Goal: Information Seeking & Learning: Learn about a topic

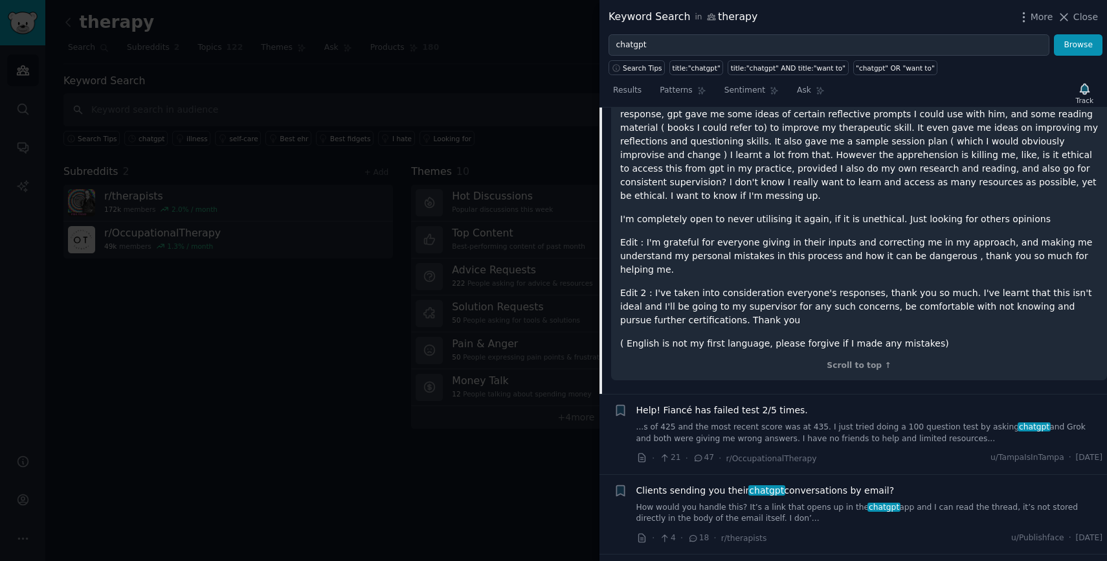
scroll to position [1008, 0]
click at [438, 396] on div at bounding box center [553, 280] width 1107 height 561
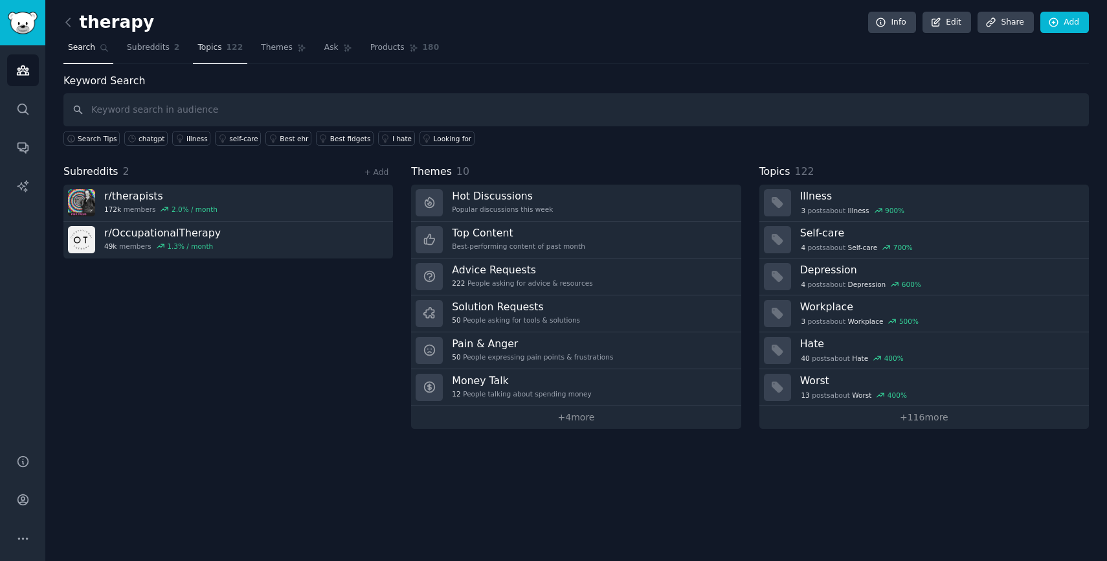
click at [235, 48] on span "122" at bounding box center [235, 48] width 17 height 12
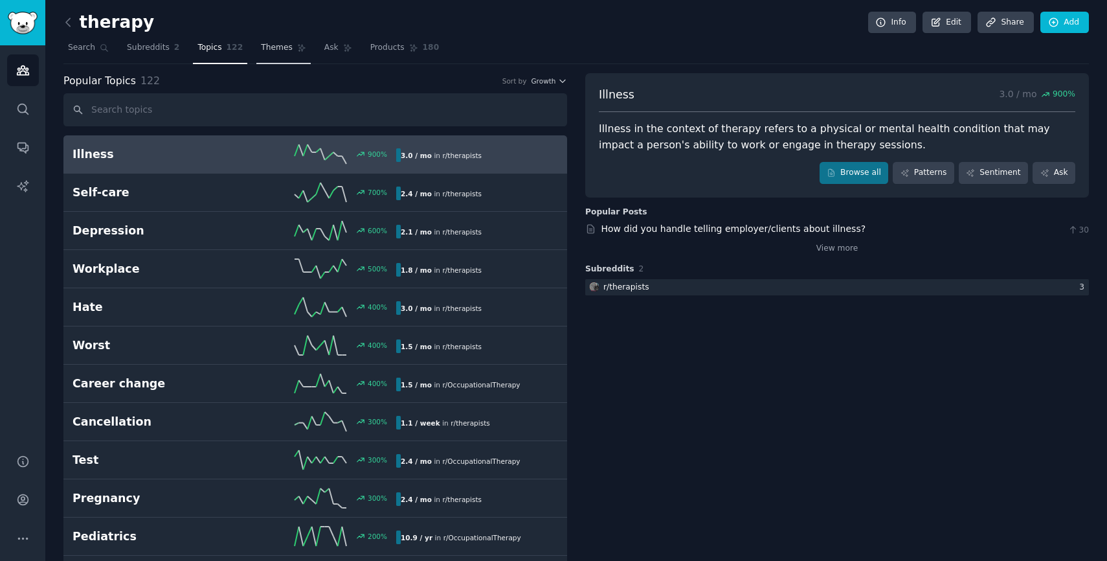
click at [273, 48] on span "Themes" at bounding box center [277, 48] width 32 height 12
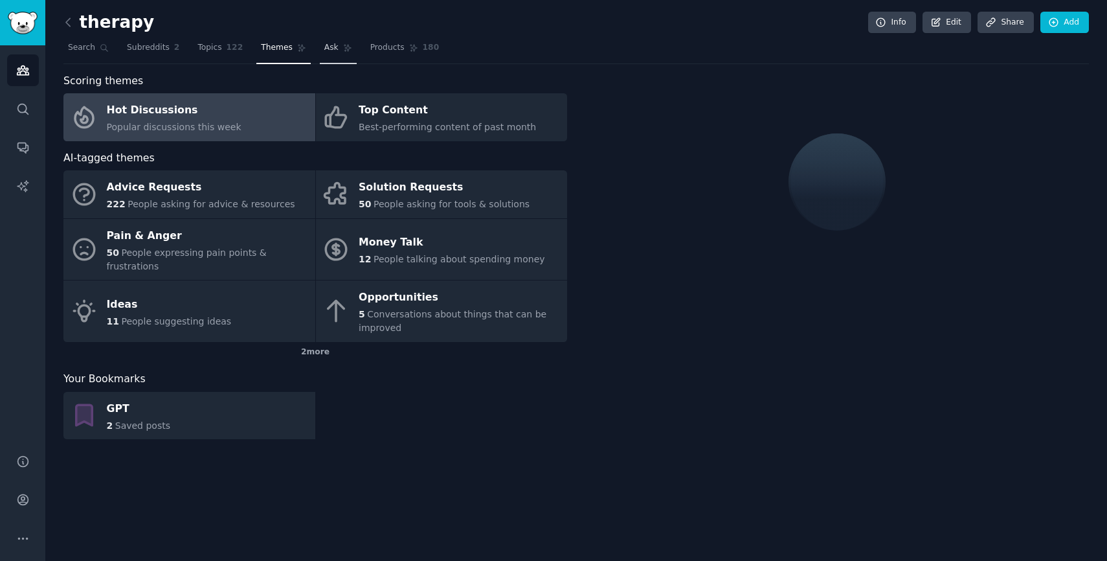
click at [333, 52] on link "Ask" at bounding box center [338, 51] width 37 height 27
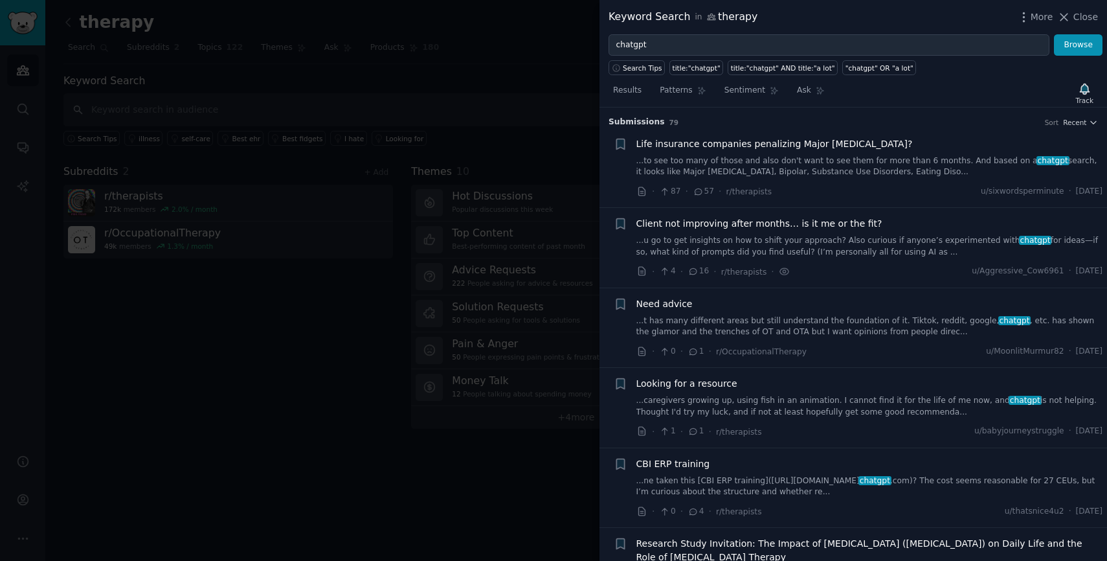
scroll to position [1387, 0]
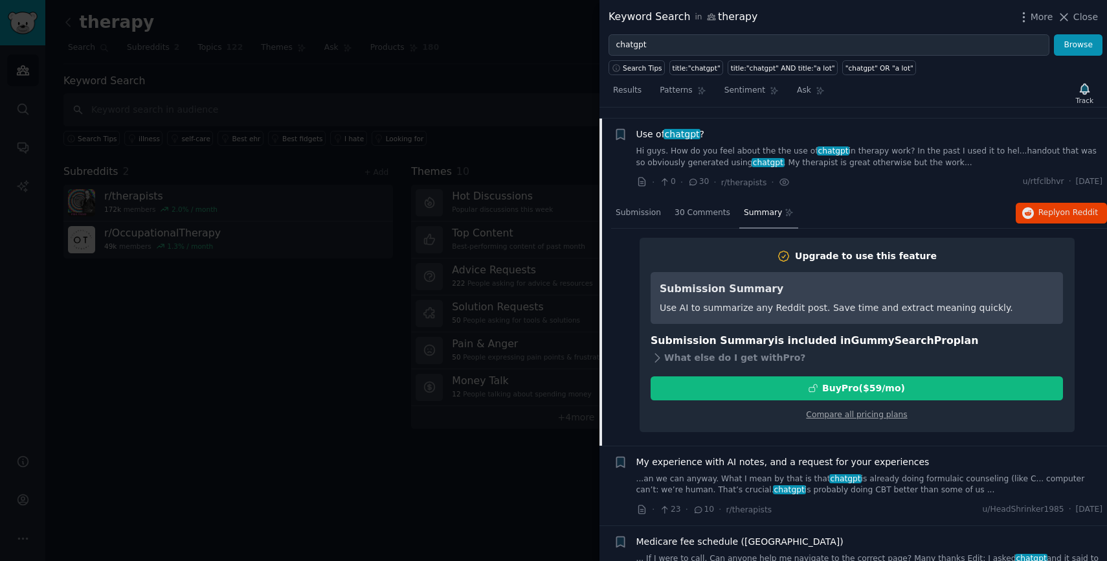
click at [555, 59] on div at bounding box center [553, 280] width 1107 height 561
